Goal: Information Seeking & Learning: Learn about a topic

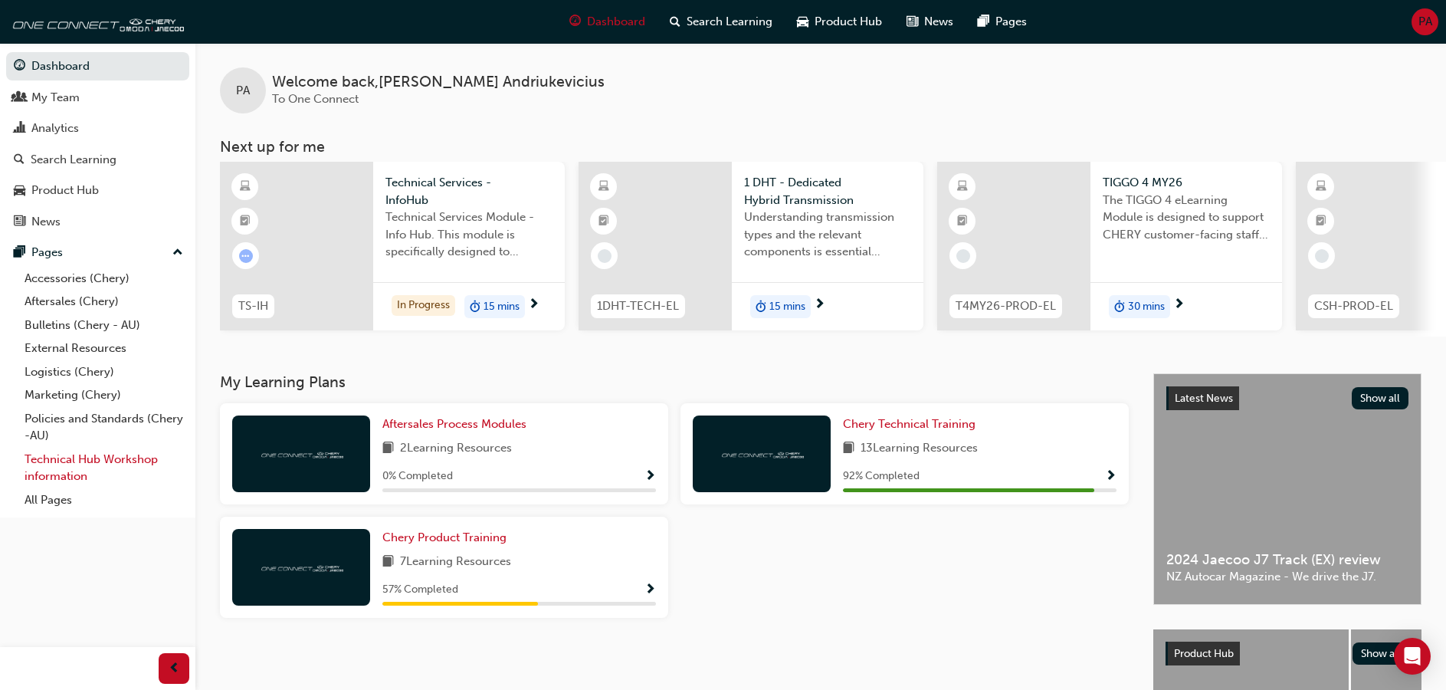
click at [73, 463] on link "Technical Hub Workshop information" at bounding box center [103, 468] width 171 height 41
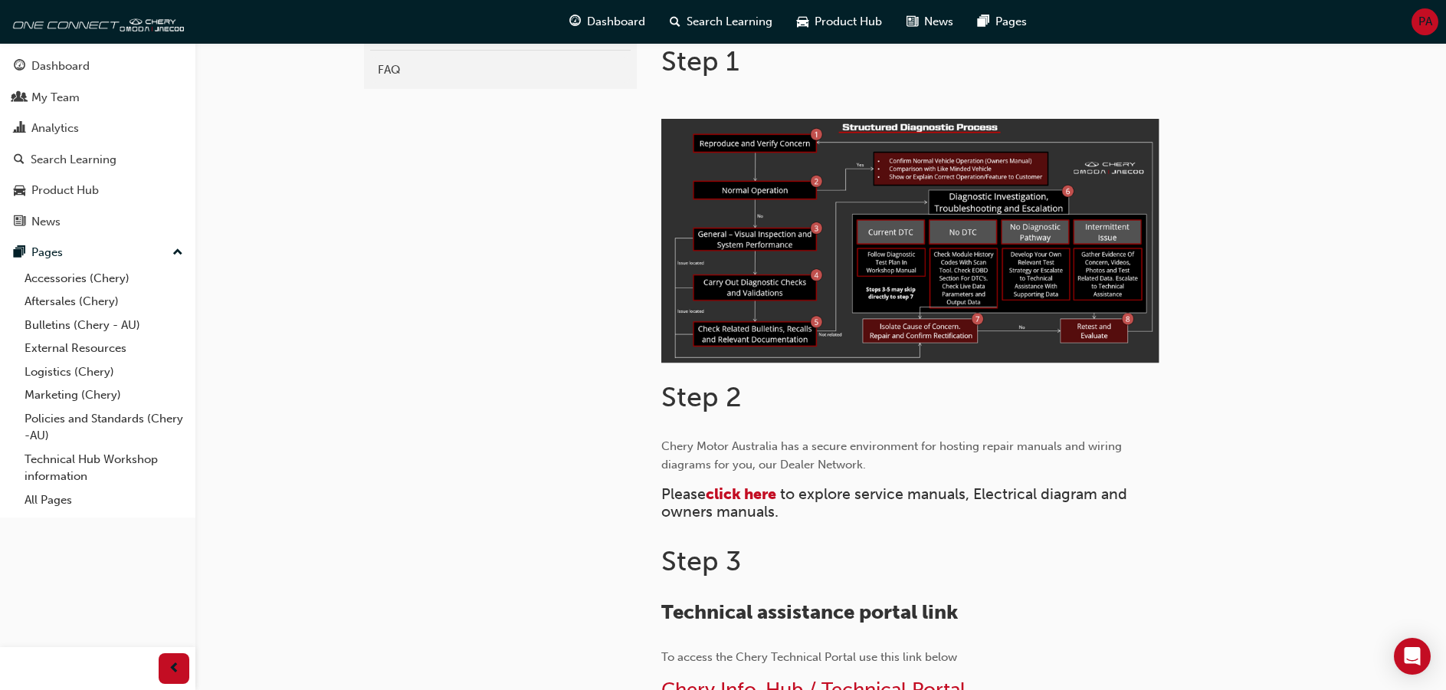
scroll to position [767, 0]
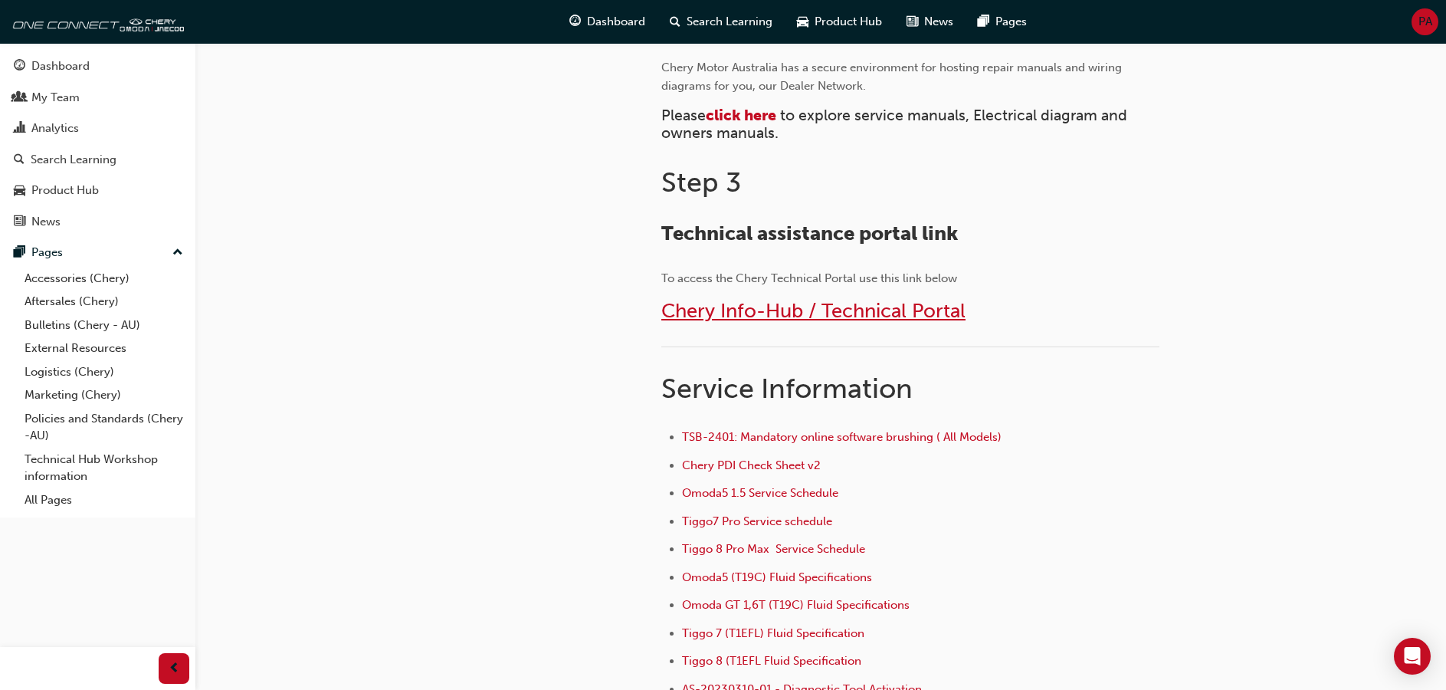
click at [770, 309] on span "Chery Info-Hub / Technical Portal" at bounding box center [814, 311] width 304 height 24
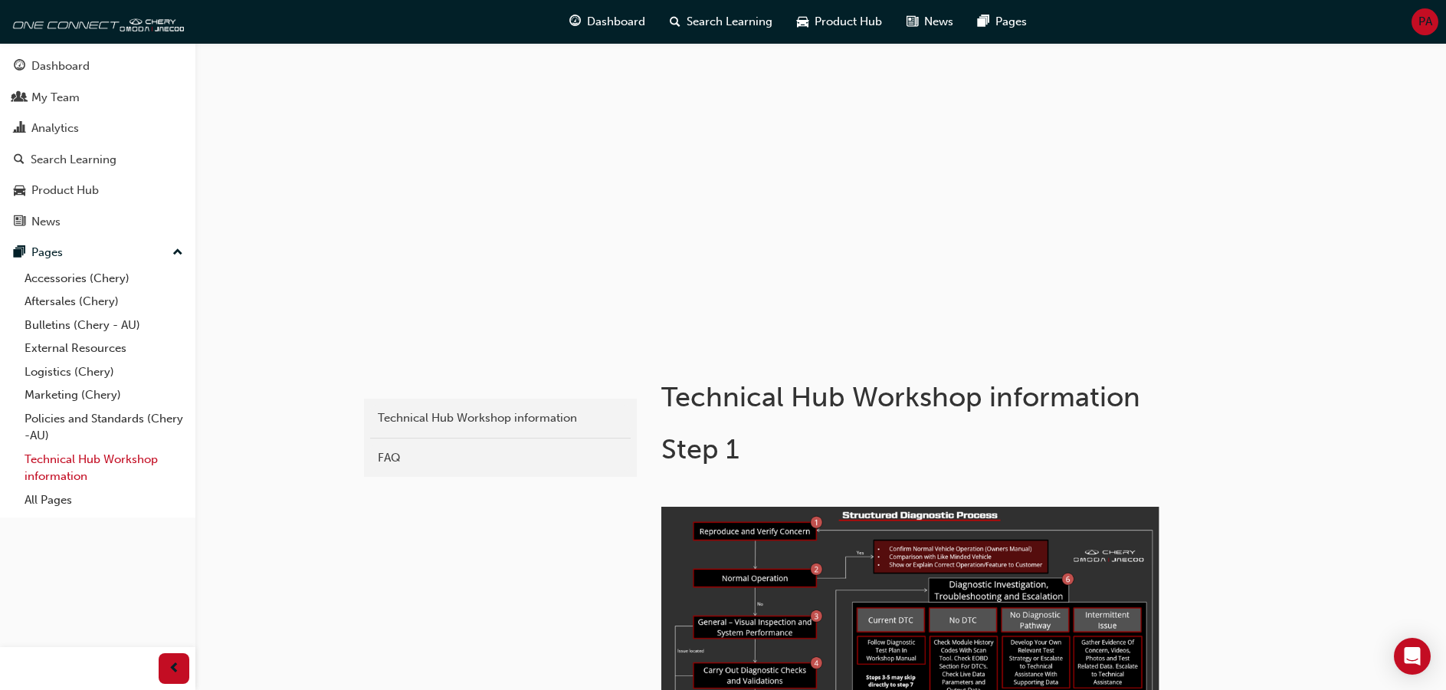
drag, startPoint x: 46, startPoint y: 446, endPoint x: 56, endPoint y: 456, distance: 14.1
click at [48, 448] on div "Accessories (Chery) Aftersales (Chery) Bulletins (Chery - AU) External Resource…" at bounding box center [97, 389] width 183 height 245
click at [56, 456] on link "Technical Hub Workshop information" at bounding box center [103, 468] width 171 height 41
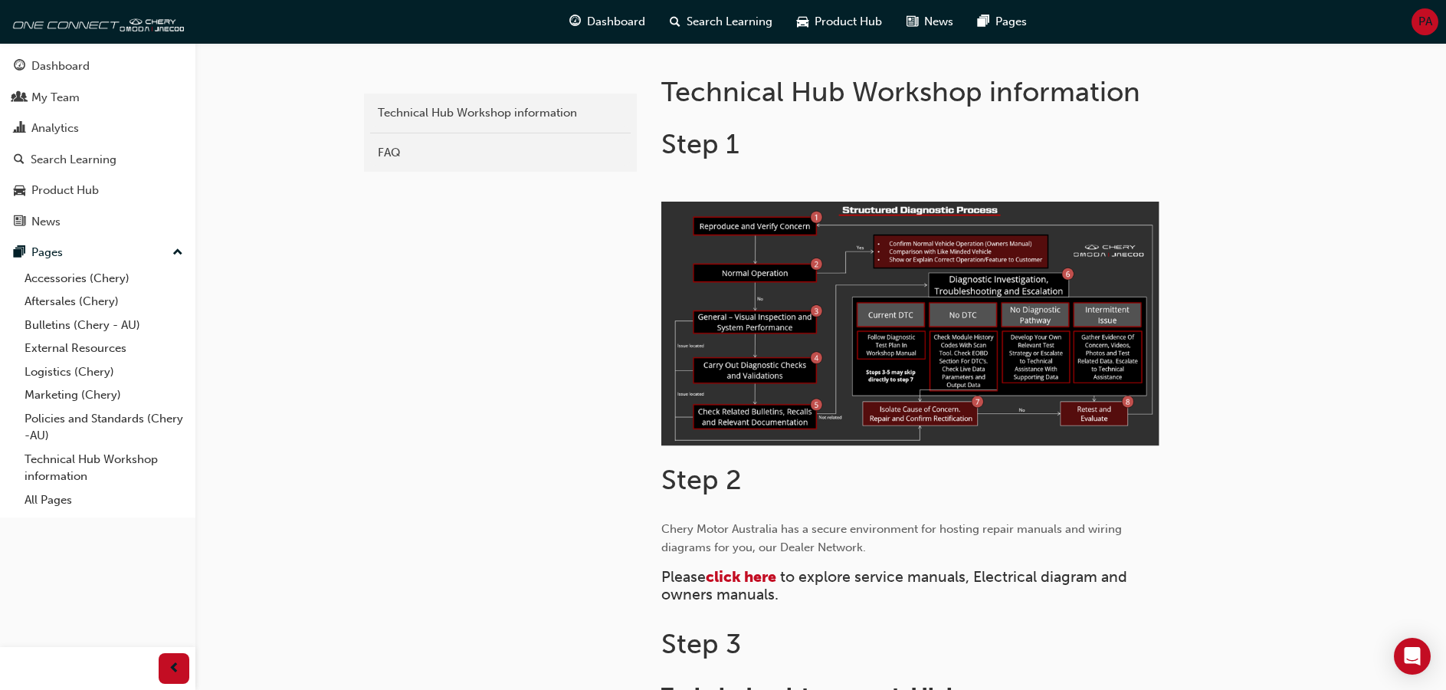
scroll to position [307, 0]
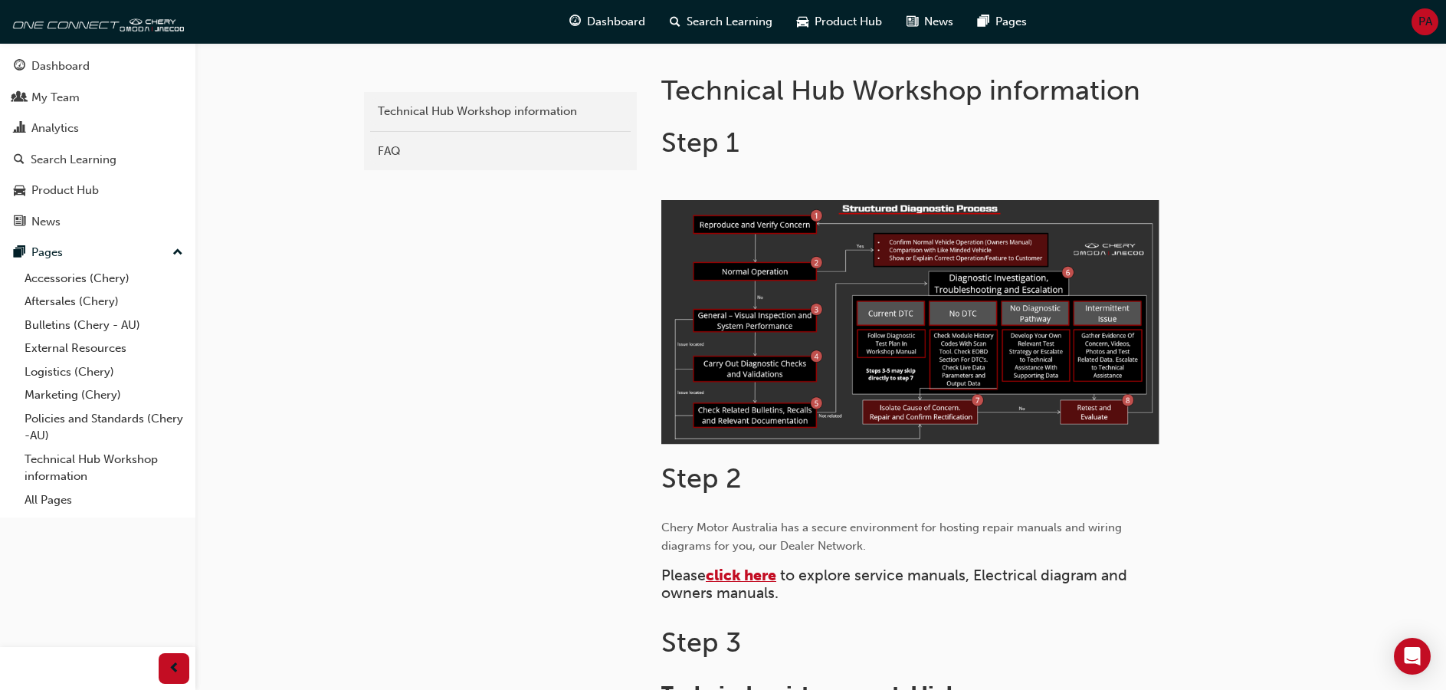
click at [749, 571] on span "click here" at bounding box center [741, 575] width 71 height 18
